Goal: Task Accomplishment & Management: Use online tool/utility

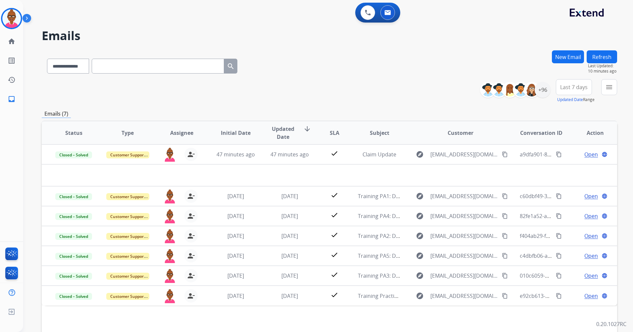
select select "**********"
click at [10, 17] on img at bounding box center [11, 18] width 19 height 19
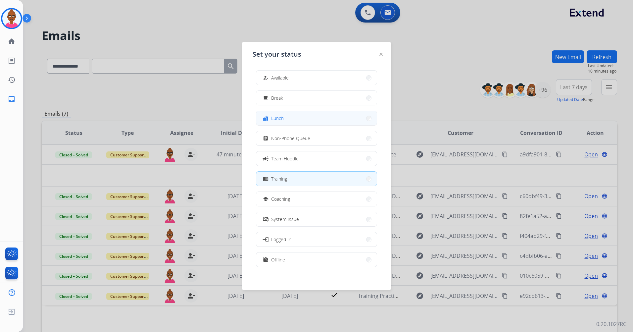
click at [298, 117] on button "fastfood Lunch" at bounding box center [316, 118] width 121 height 14
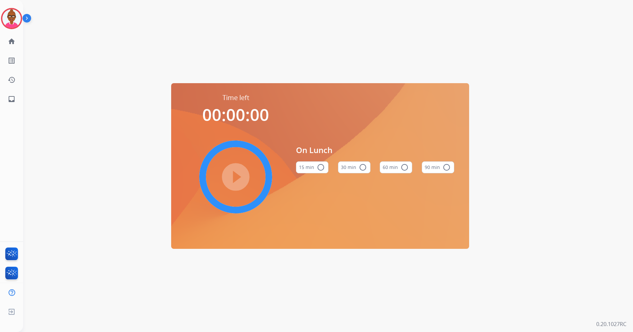
click at [404, 167] on mat-icon "radio_button_unchecked" at bounding box center [405, 167] width 8 height 8
